Goal: Information Seeking & Learning: Learn about a topic

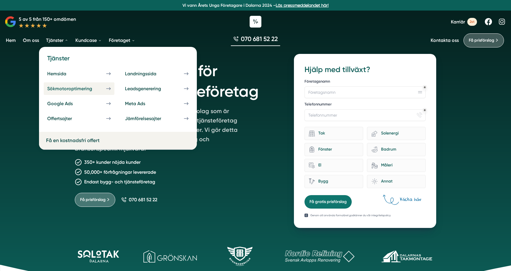
click at [62, 87] on div "Sökmotoroptimering" at bounding box center [76, 89] width 59 height 6
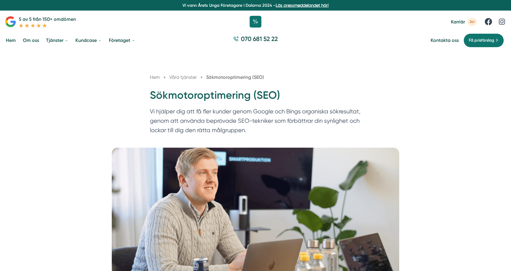
click at [315, 112] on p "Vi hjälper dig att få fler kunder genom Google och Bings organiska sökresultat,…" at bounding box center [255, 122] width 211 height 30
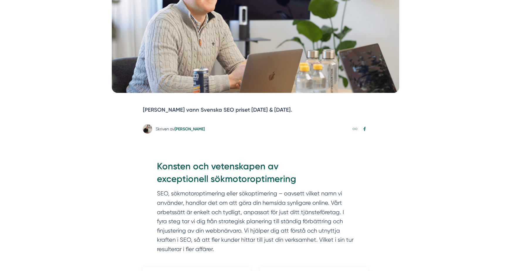
scroll to position [243, 0]
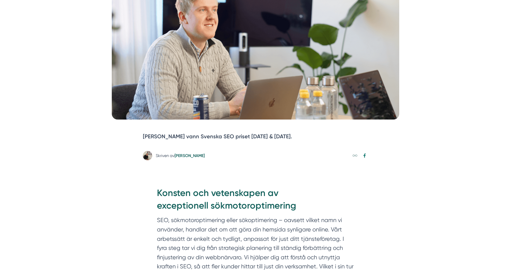
scroll to position [170, 0]
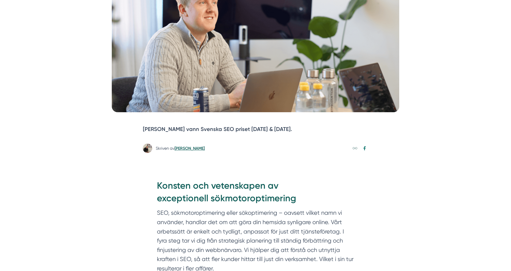
click at [191, 148] on link "[PERSON_NAME]" at bounding box center [189, 148] width 30 height 5
